Goal: Task Accomplishment & Management: Complete application form

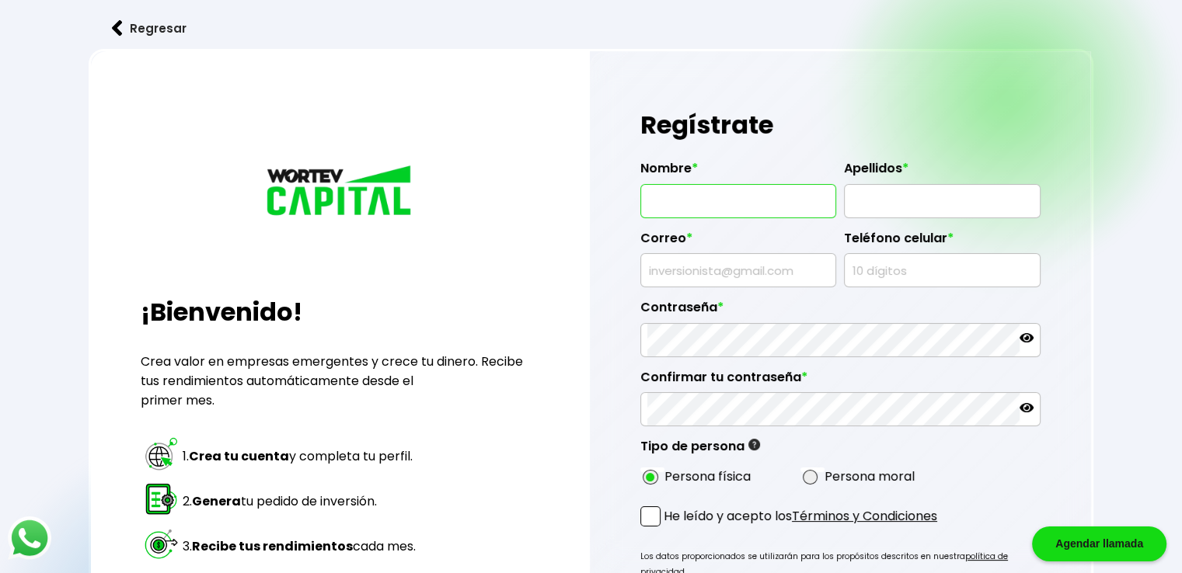
click at [758, 203] on input "text" at bounding box center [738, 201] width 182 height 33
type input "[PERSON_NAME]"
type input "[EMAIL_ADDRESS][DOMAIN_NAME]"
type input "6861824839"
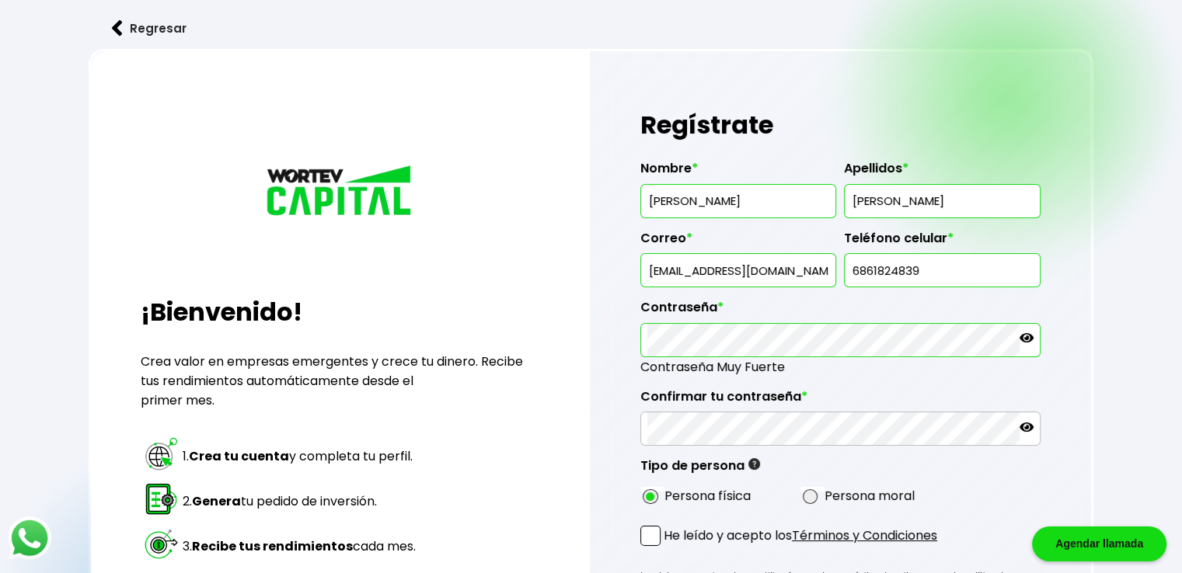
click at [1019, 332] on icon at bounding box center [1026, 338] width 14 height 14
click at [1032, 334] on icon at bounding box center [1026, 338] width 14 height 14
click at [1025, 336] on icon at bounding box center [1026, 338] width 14 height 14
click at [1028, 423] on icon at bounding box center [1026, 427] width 14 height 9
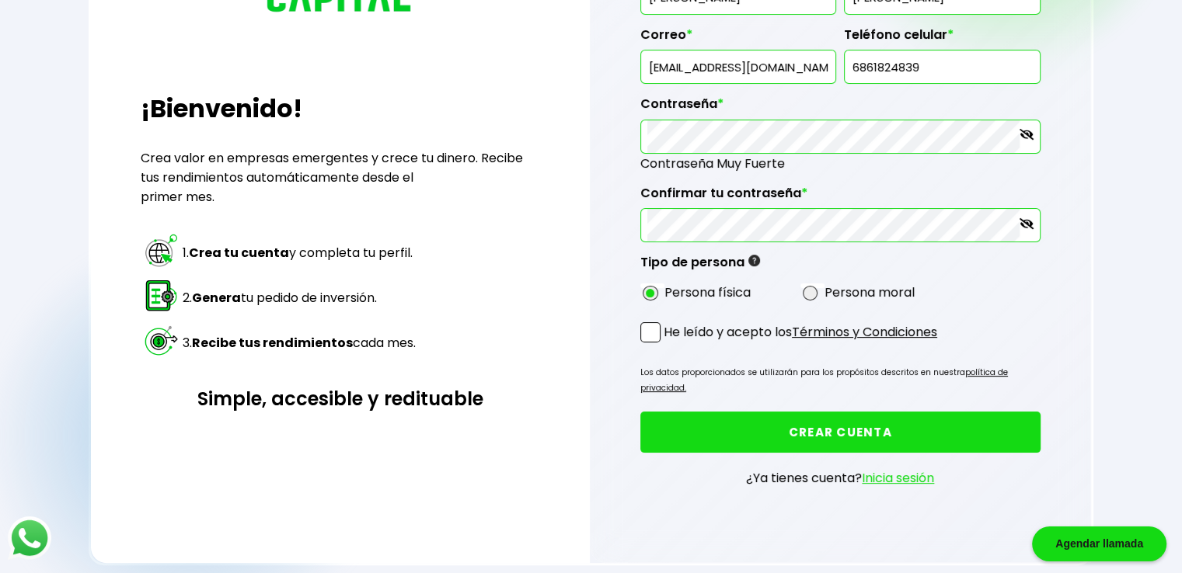
scroll to position [233, 0]
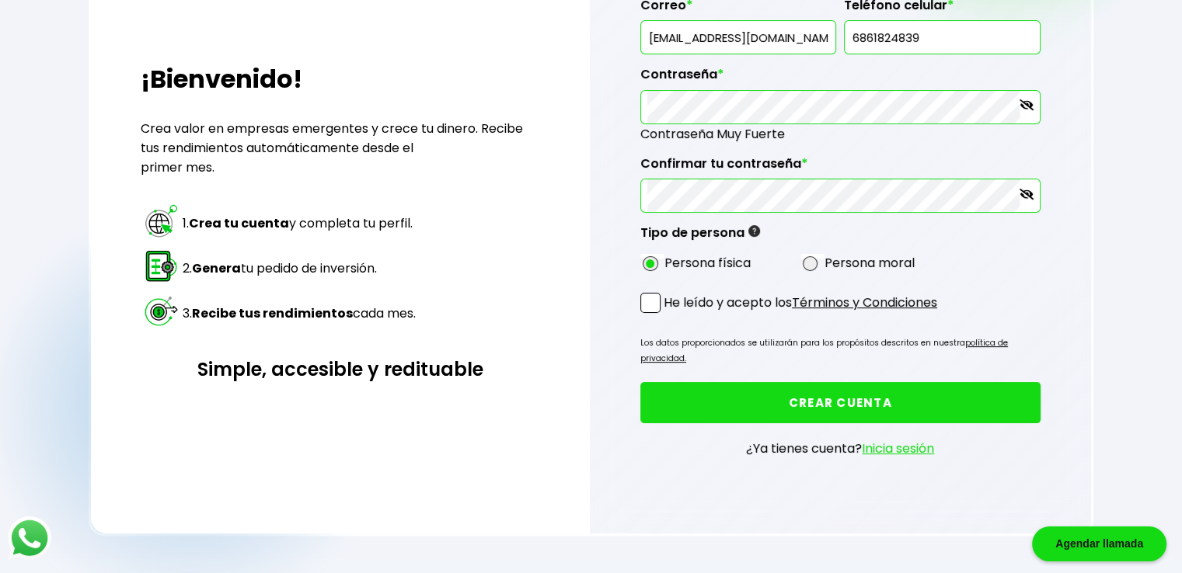
click at [653, 293] on span at bounding box center [650, 303] width 20 height 20
click at [667, 315] on input "He leído y acepto los Términos y Condiciones" at bounding box center [667, 315] width 0 height 0
click at [841, 382] on button "CREAR CUENTA" at bounding box center [840, 402] width 400 height 41
